Goal: Find specific fact: Find specific page/section

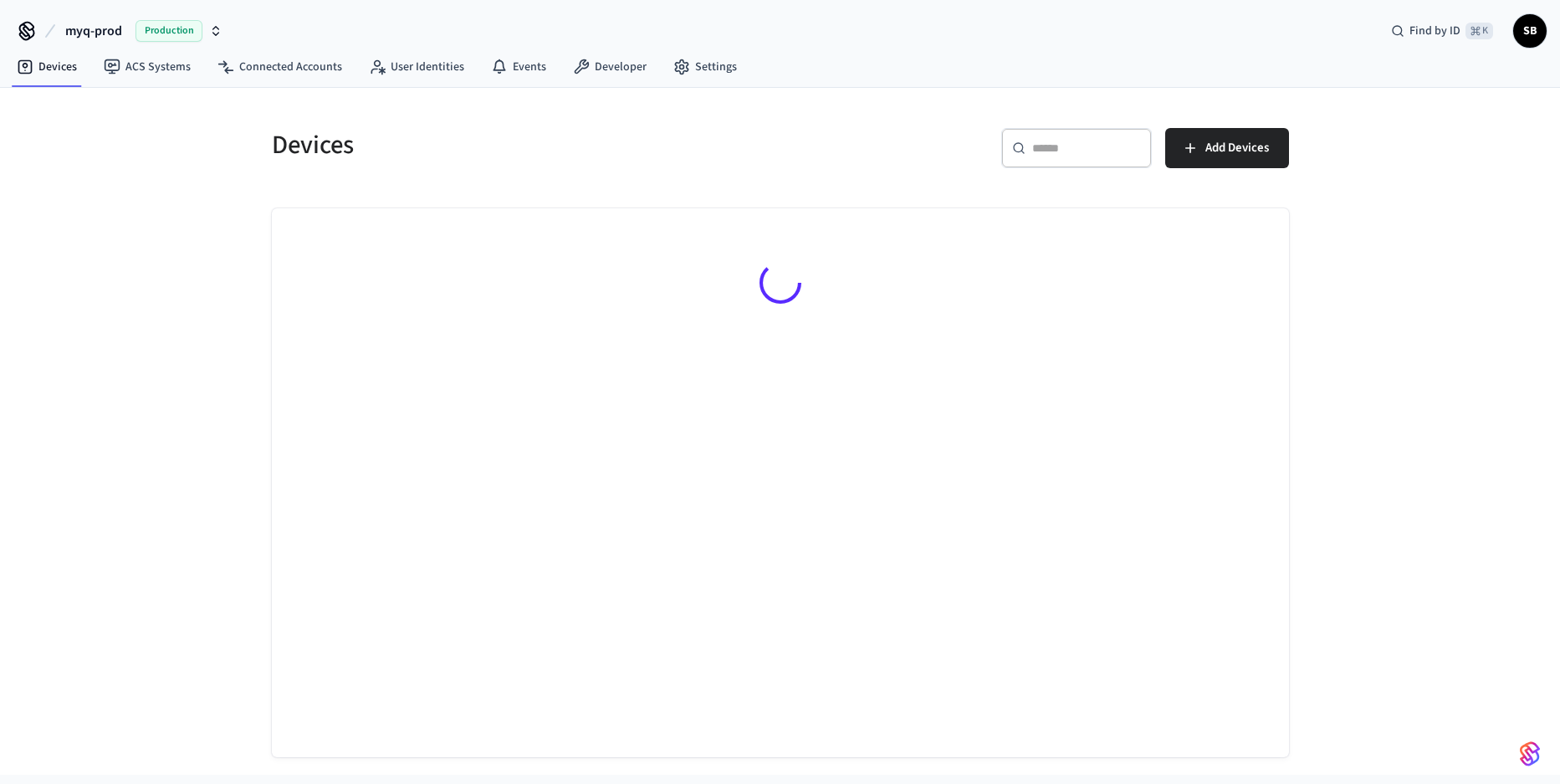
click at [142, 36] on span "Production" at bounding box center [169, 31] width 67 height 22
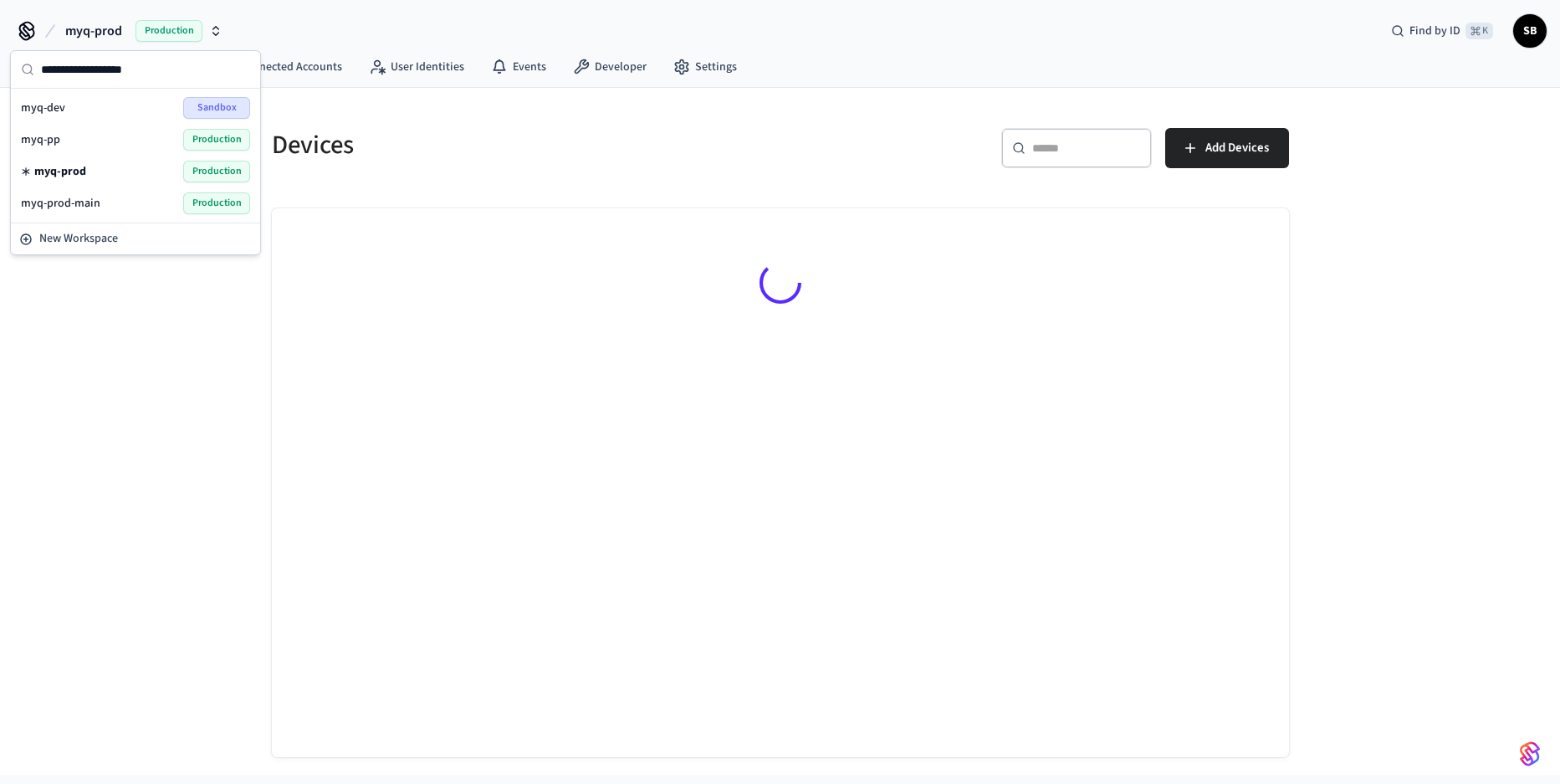
click at [103, 129] on div "myq-pp Production" at bounding box center [135, 139] width 229 height 22
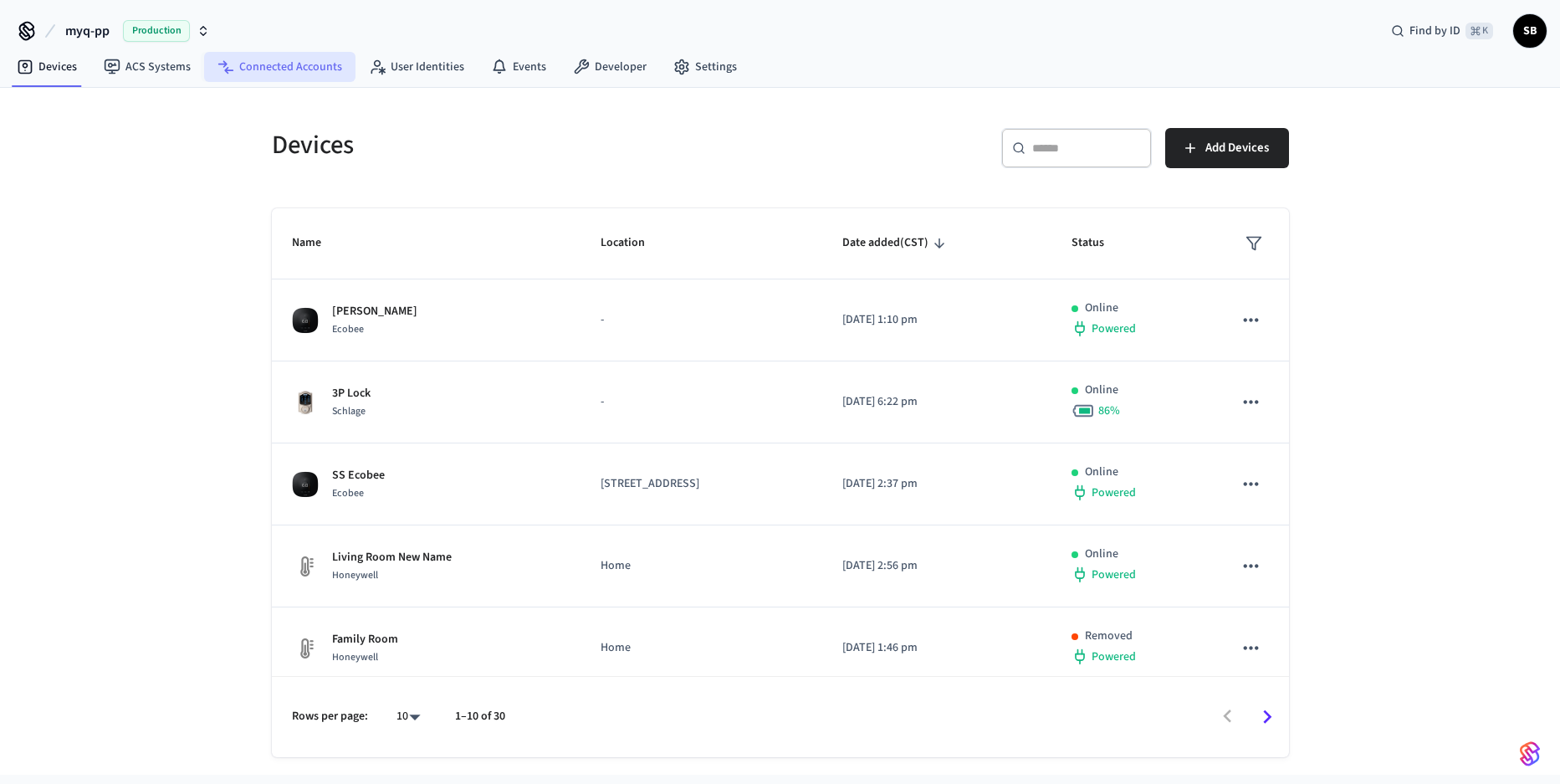
click at [299, 67] on link "Connected Accounts" at bounding box center [280, 67] width 151 height 30
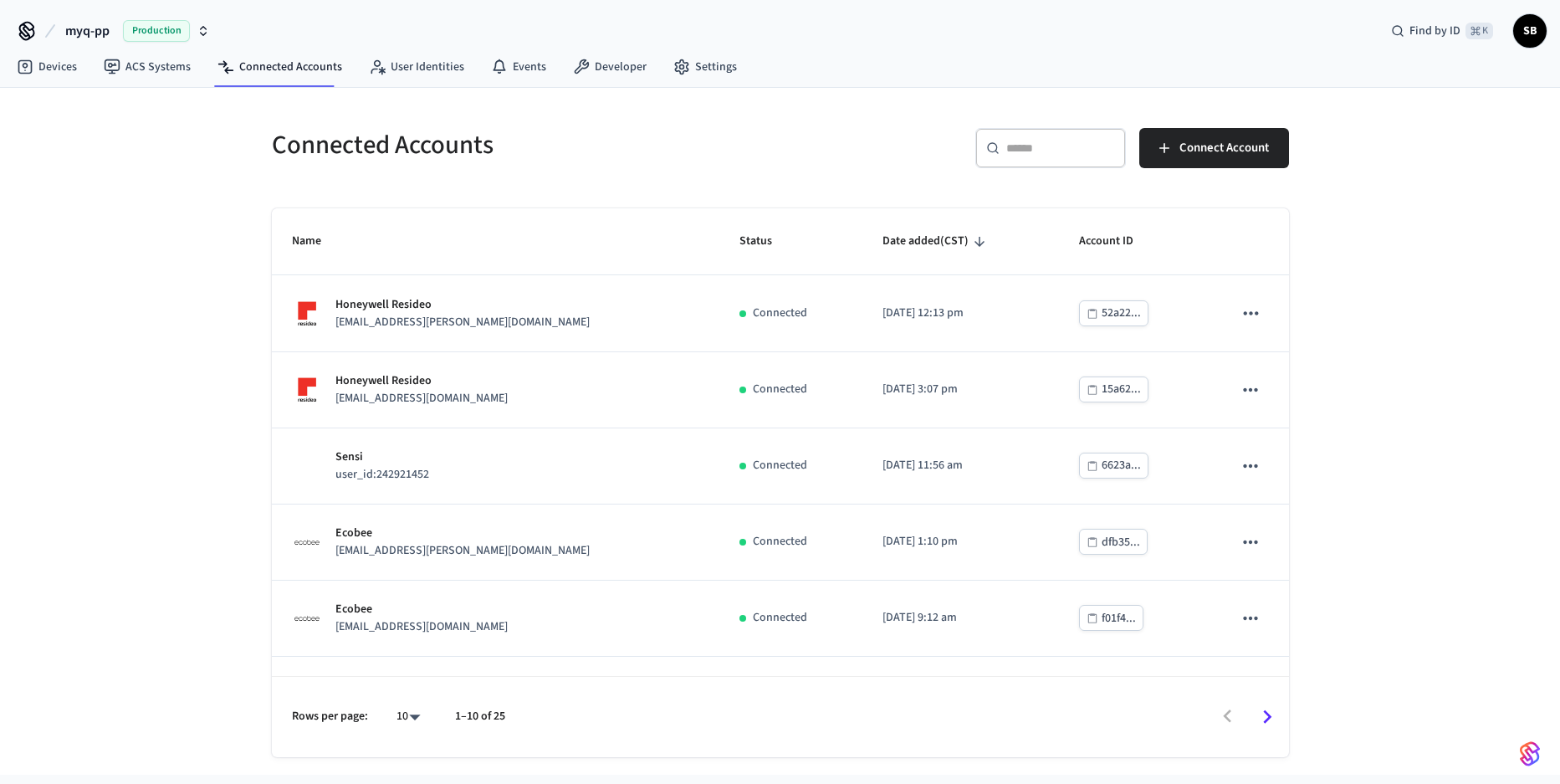
click at [1044, 158] on div "​ ​" at bounding box center [1050, 148] width 150 height 40
paste input "**********"
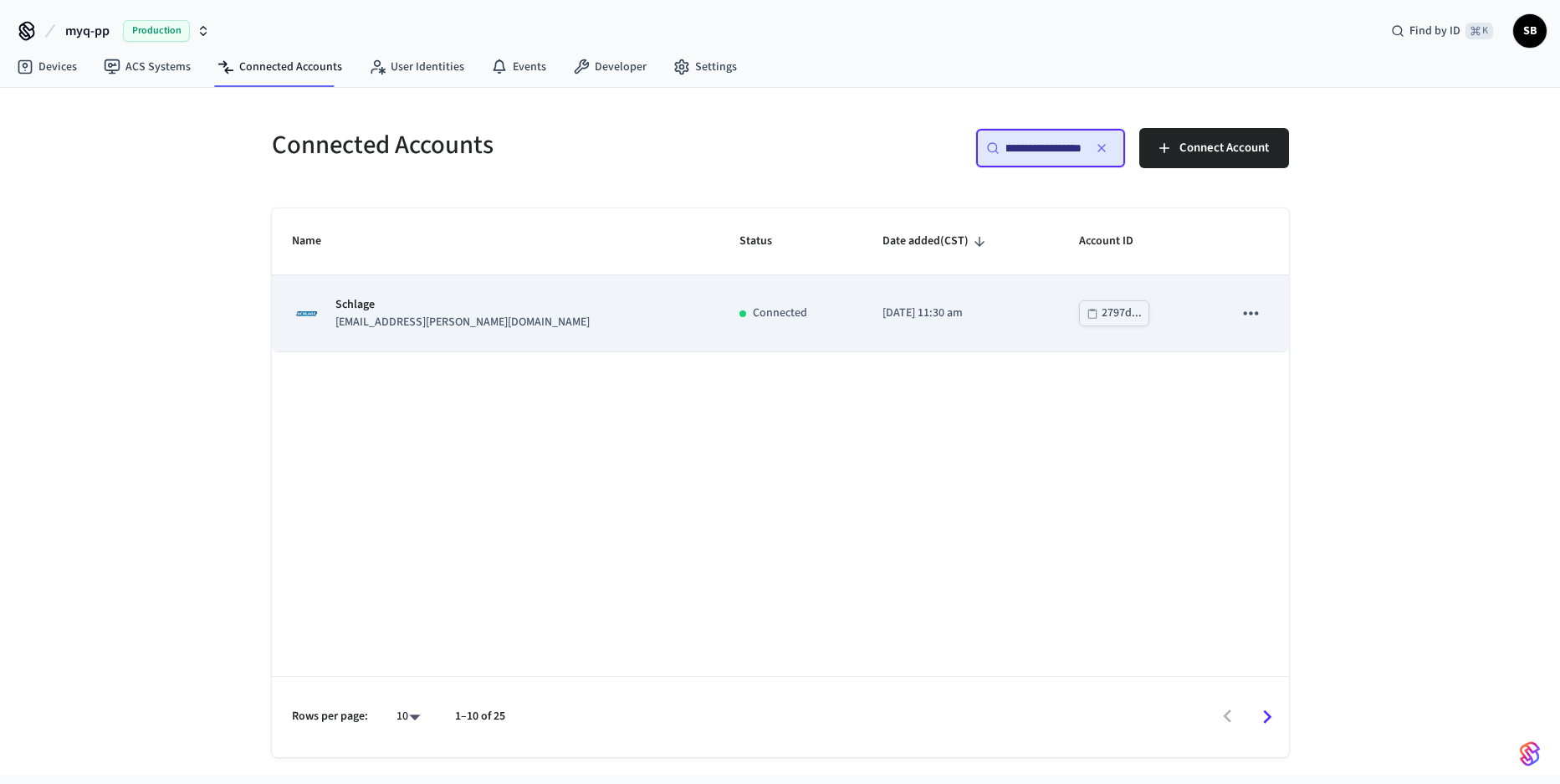
type input "**********"
click at [542, 325] on div "Schlage [EMAIL_ADDRESS][PERSON_NAME][DOMAIN_NAME]" at bounding box center [496, 314] width 408 height 36
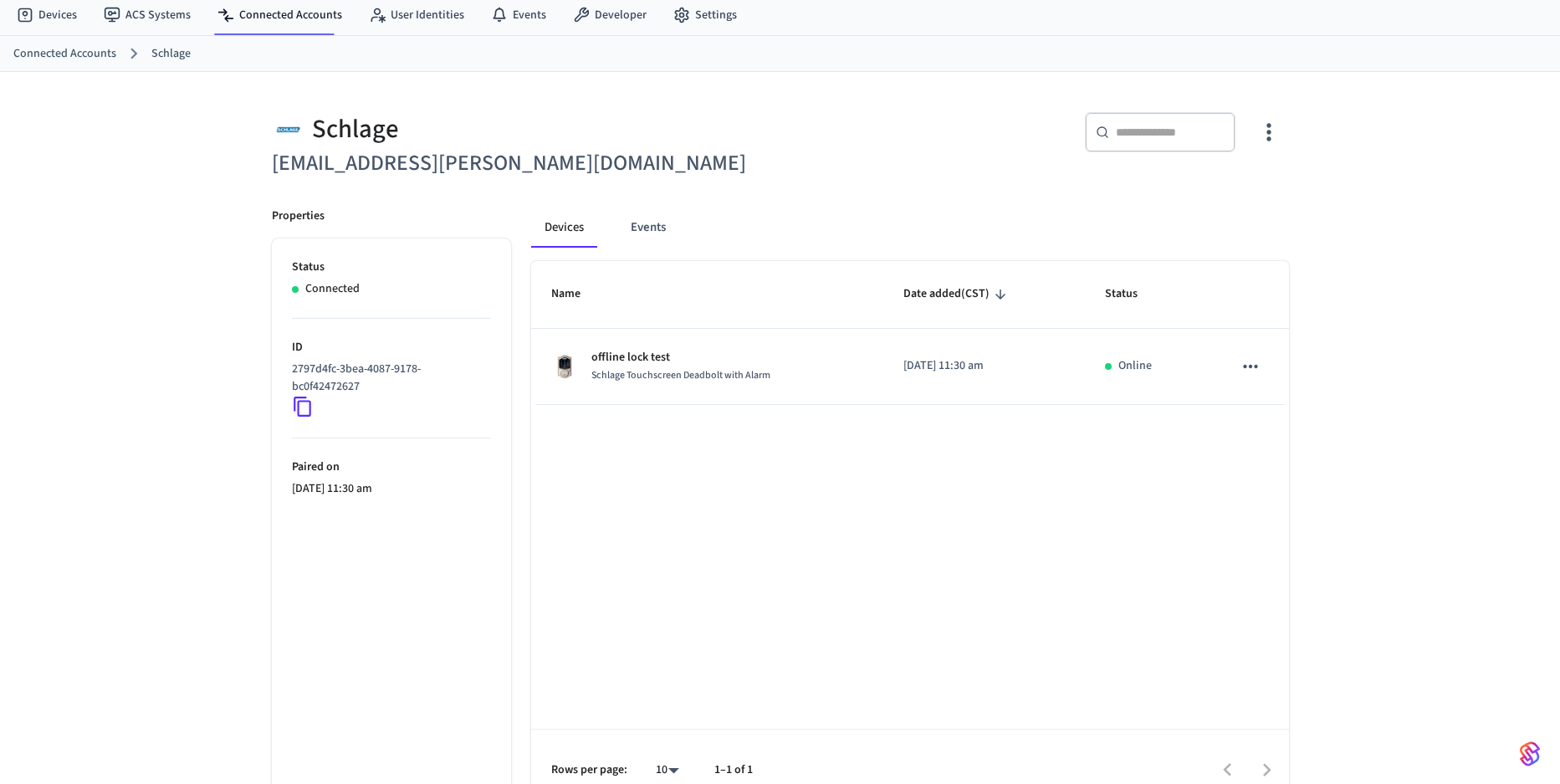
scroll to position [77, 0]
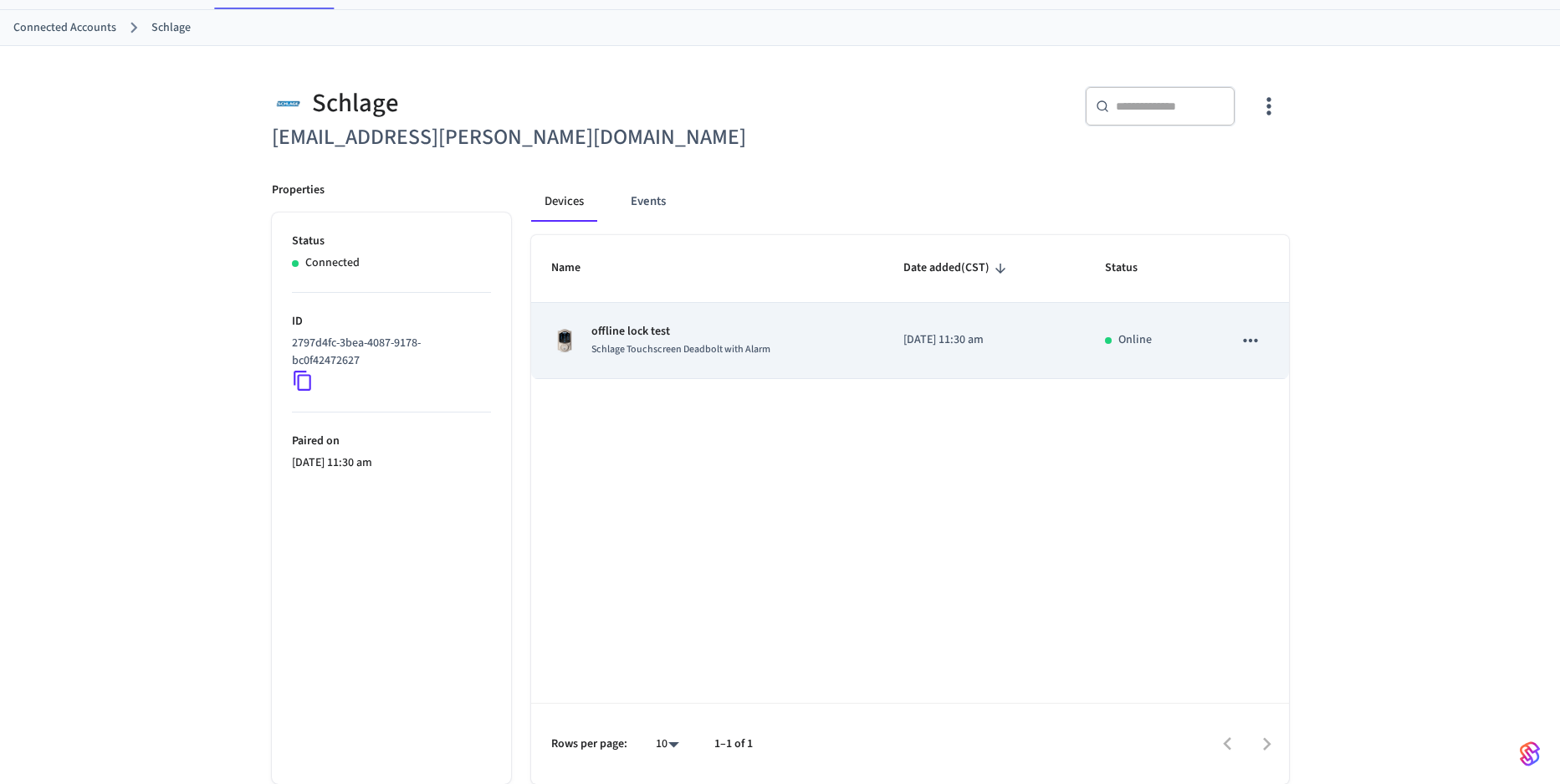
click at [846, 359] on td "offline lock test Schlage Touchscreen Deadbolt with Alarm" at bounding box center [708, 340] width 353 height 76
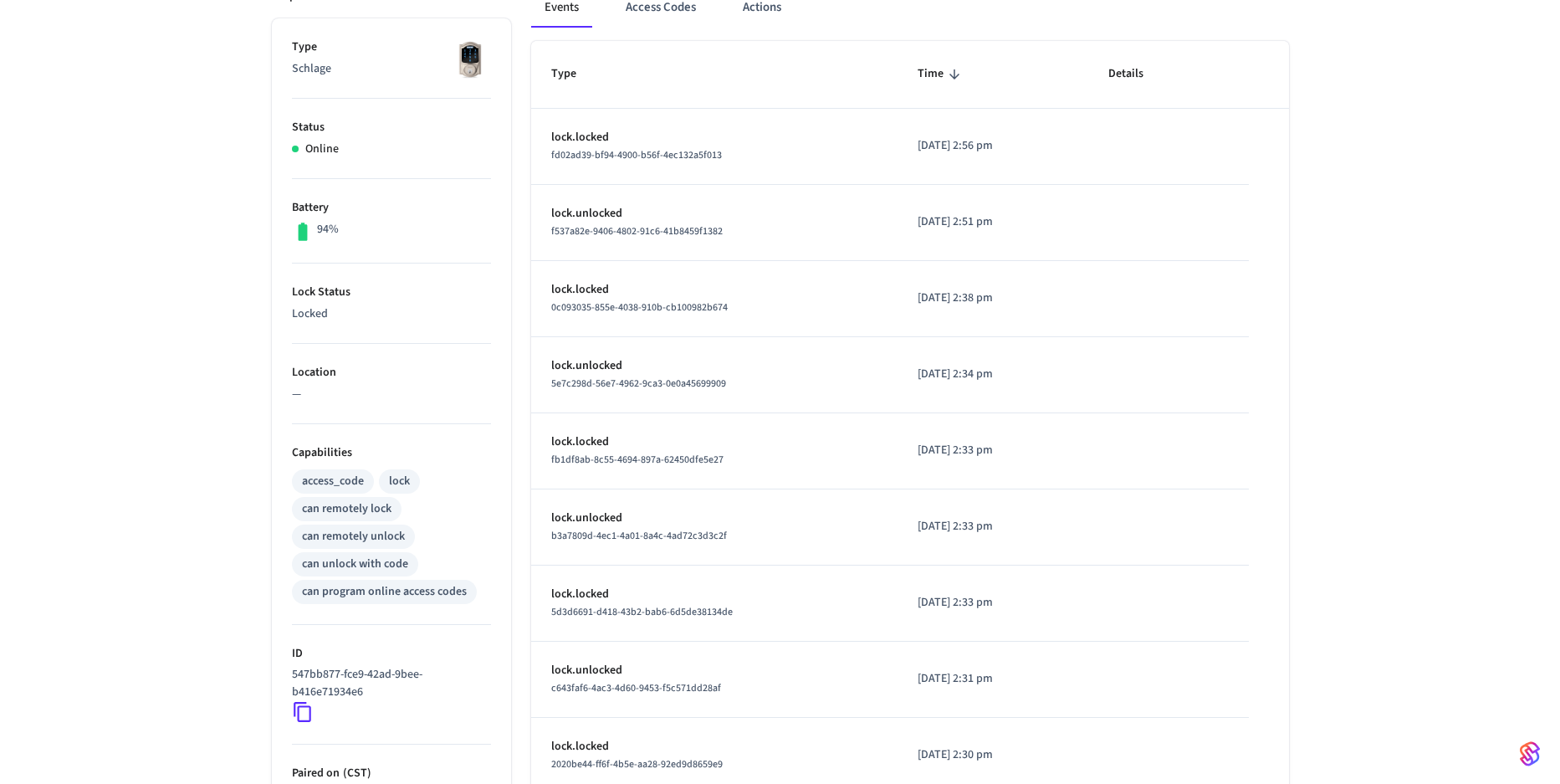
scroll to position [510, 0]
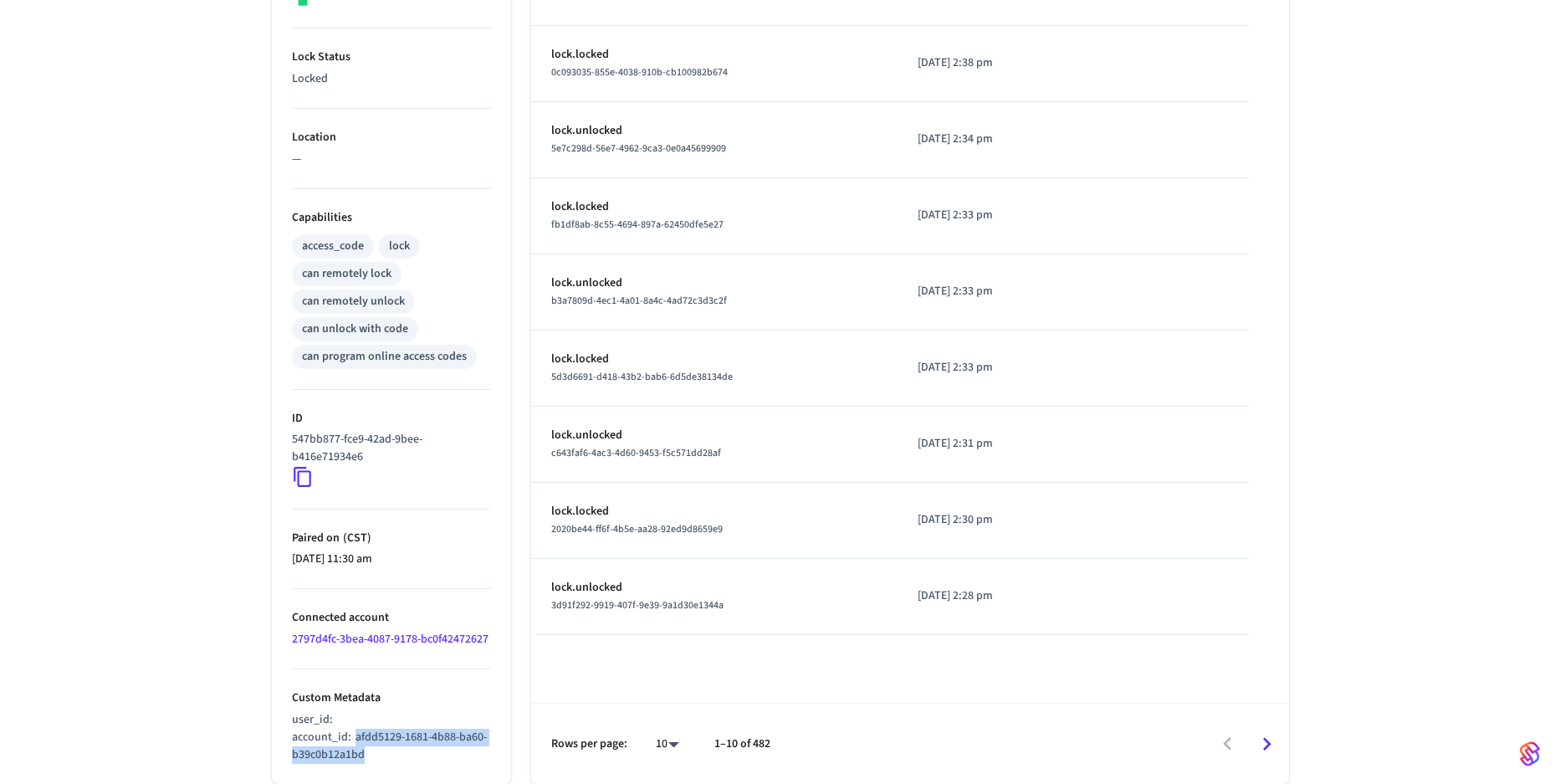
drag, startPoint x: 354, startPoint y: 738, endPoint x: 366, endPoint y: 753, distance: 19.2
click at [366, 753] on p "account_id : afdd5129-1681-4b88-ba60-b39c0b12a1bd" at bounding box center [391, 746] width 199 height 36
copy span "afdd5129-1681-4b88-ba60-b39c0b12a1bd"
